Goal: Task Accomplishment & Management: Use online tool/utility

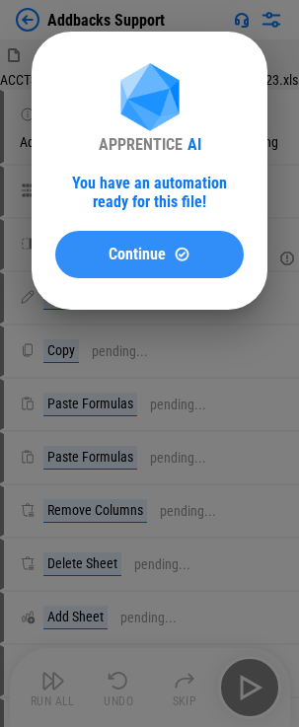
click at [134, 256] on span "Continue" at bounding box center [137, 255] width 57 height 16
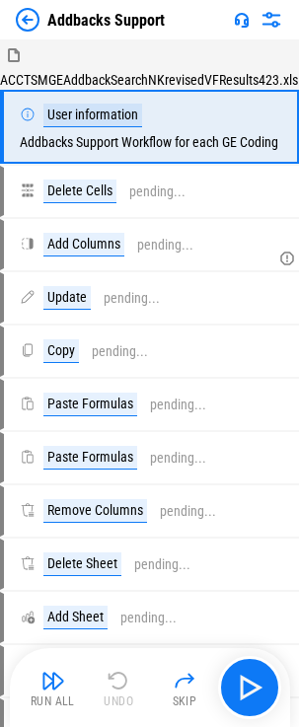
click at [53, 694] on button "Run All" at bounding box center [53, 687] width 63 height 47
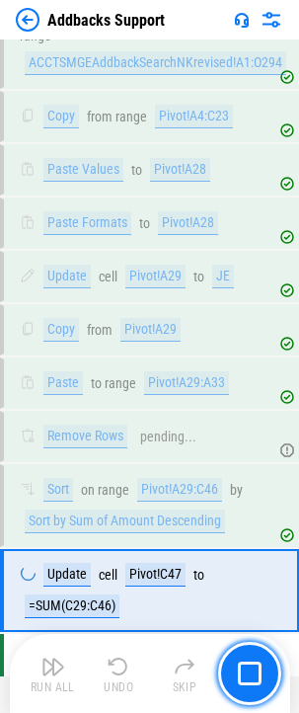
scroll to position [946, 0]
